Goal: Find contact information: Find contact information

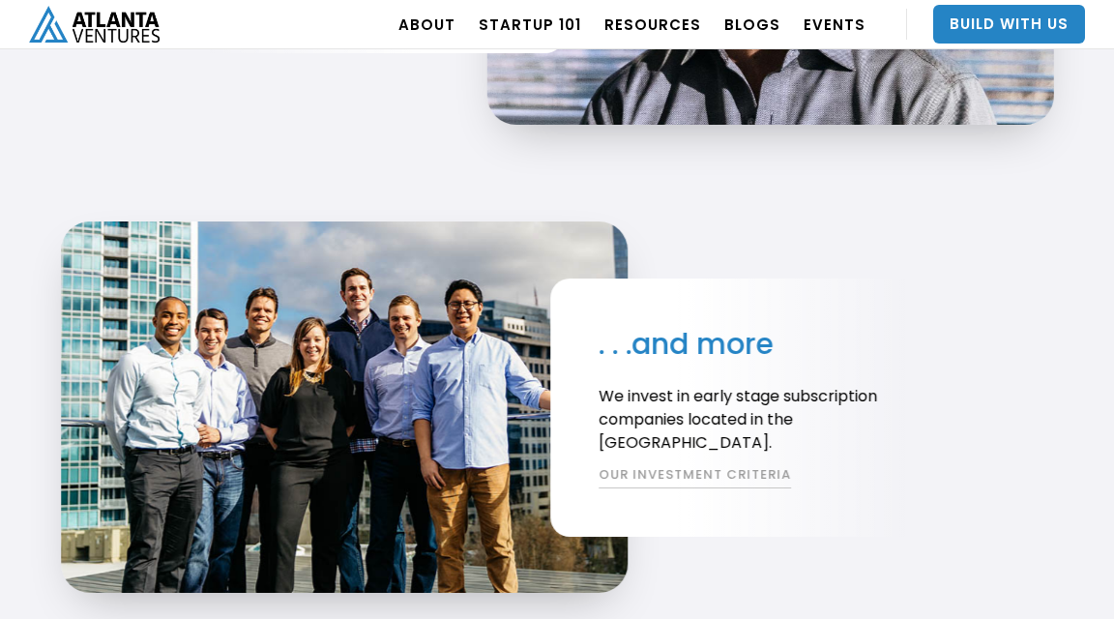
scroll to position [3673, 0]
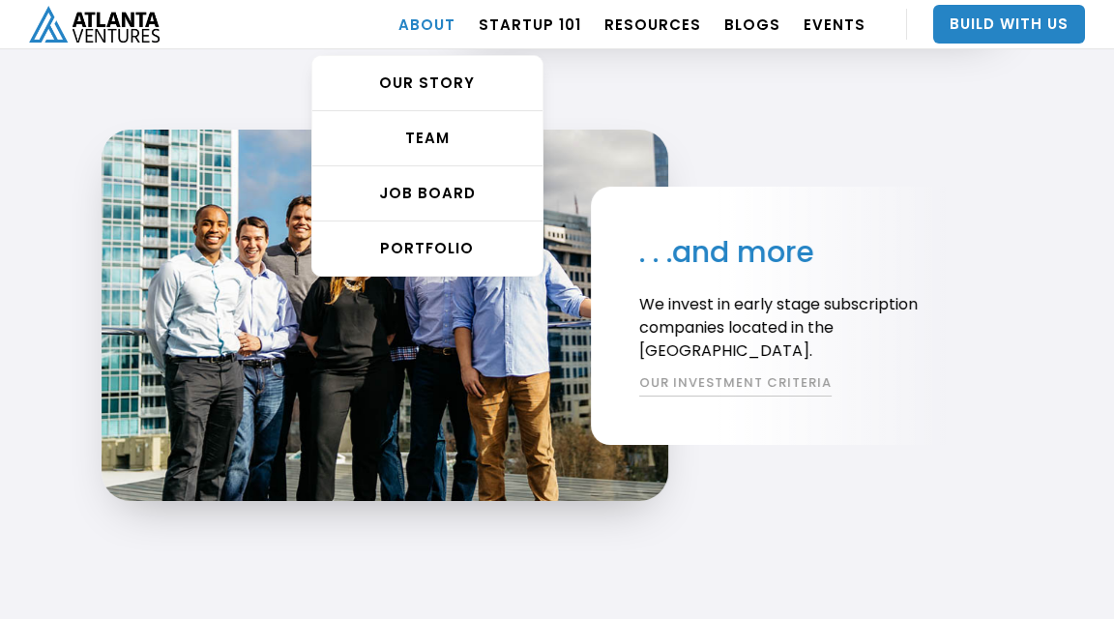
click at [423, 31] on link "ABOUT" at bounding box center [426, 24] width 57 height 54
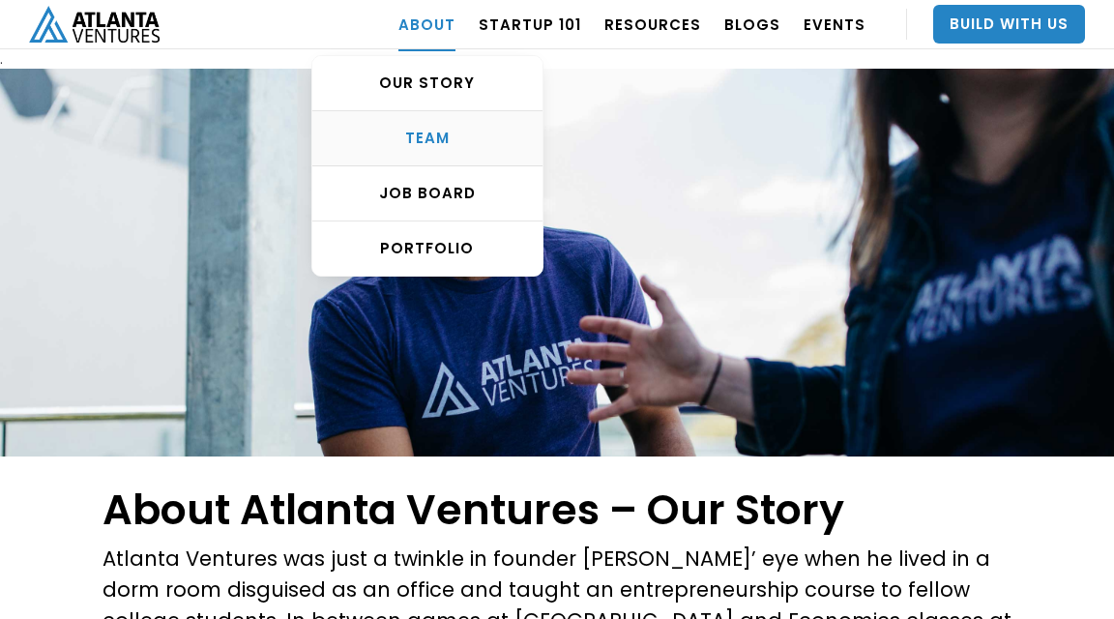
click at [446, 132] on div "TEAM" at bounding box center [427, 138] width 230 height 19
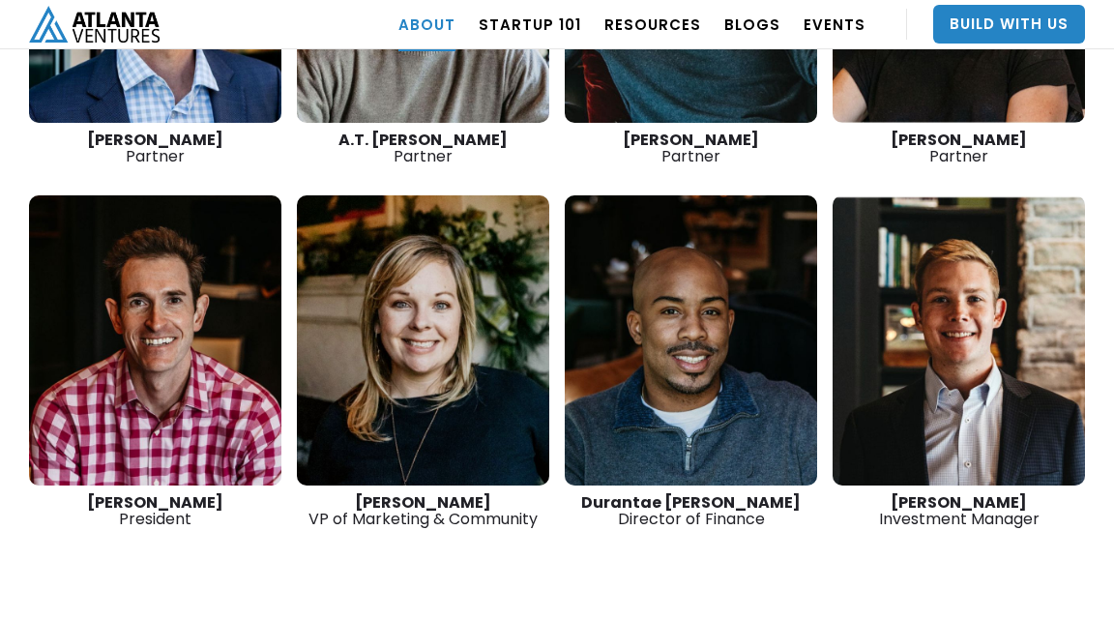
scroll to position [3253, 0]
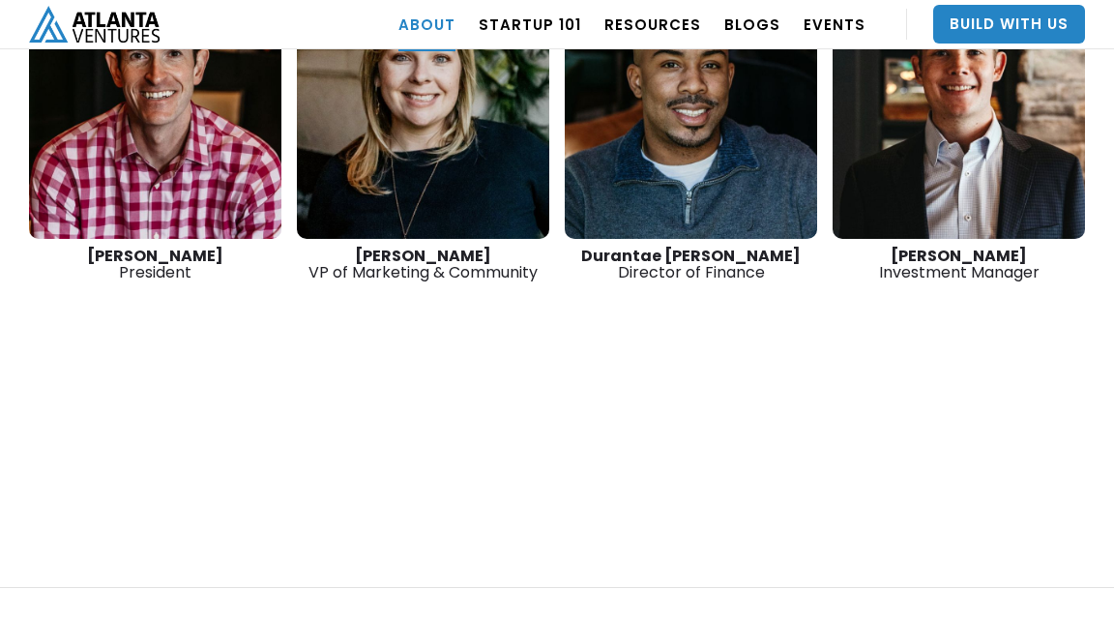
drag, startPoint x: 93, startPoint y: 190, endPoint x: 218, endPoint y: 197, distance: 125.8
click at [218, 247] on div "David Lightburn President" at bounding box center [155, 263] width 252 height 33
drag, startPoint x: 218, startPoint y: 197, endPoint x: 199, endPoint y: 194, distance: 19.5
copy strong "David Lightburn"
